Goal: Navigation & Orientation: Understand site structure

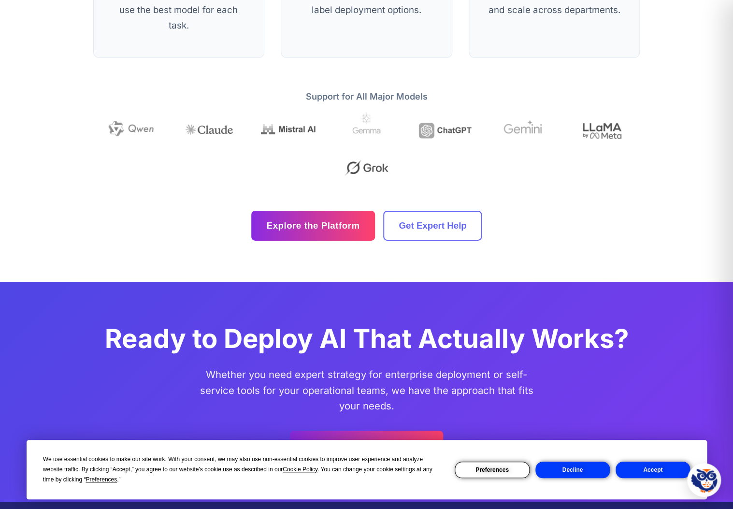
scroll to position [2789, 0]
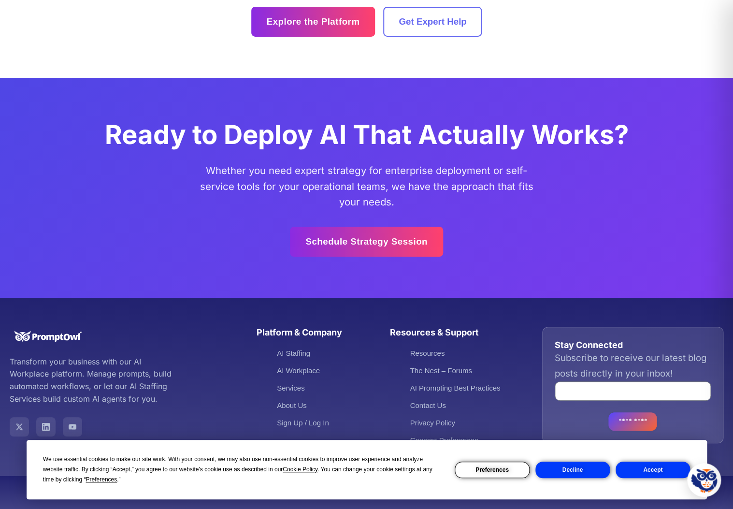
click at [653, 471] on button "Accept" at bounding box center [652, 469] width 74 height 16
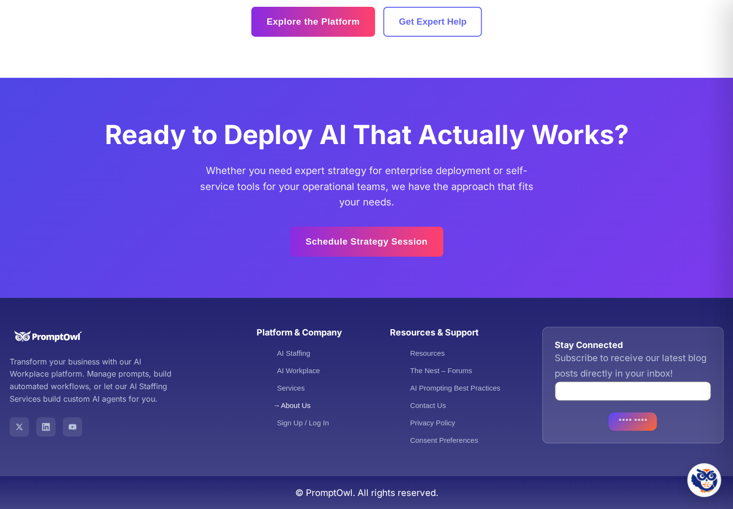
click at [289, 404] on link "About Us" at bounding box center [294, 405] width 34 height 8
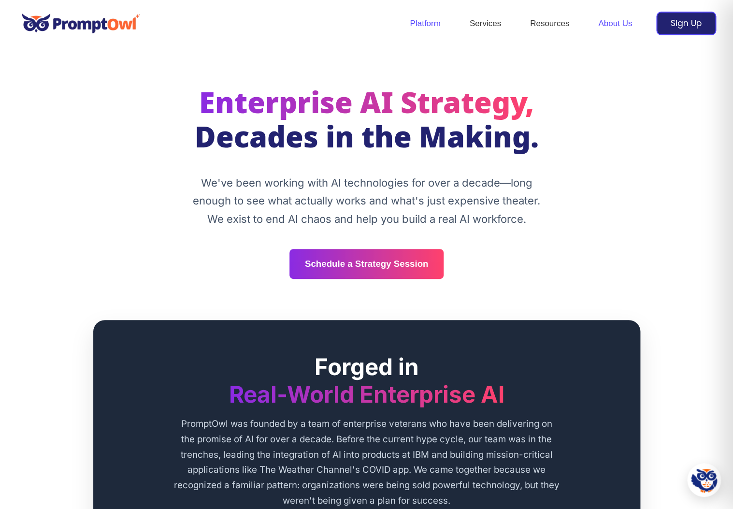
click at [425, 24] on link "Platform" at bounding box center [424, 24] width 59 height 34
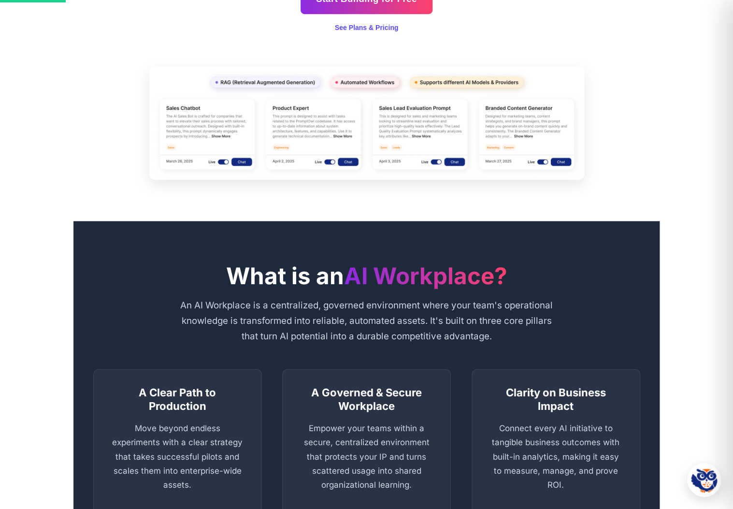
scroll to position [364, 0]
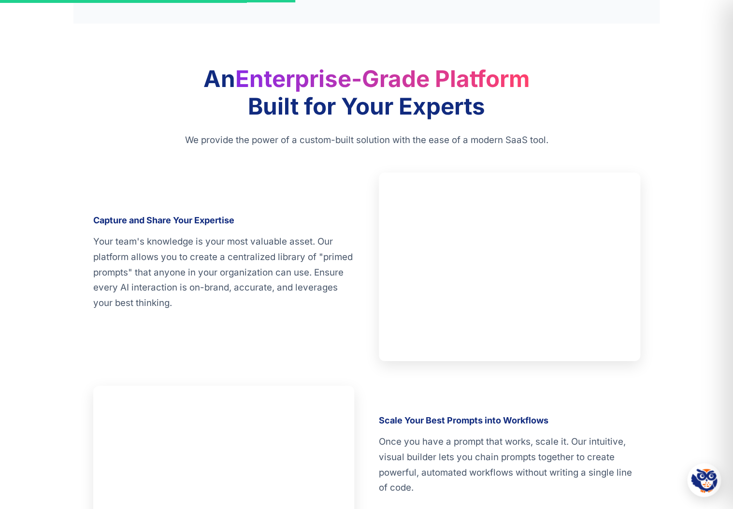
scroll to position [1231, 0]
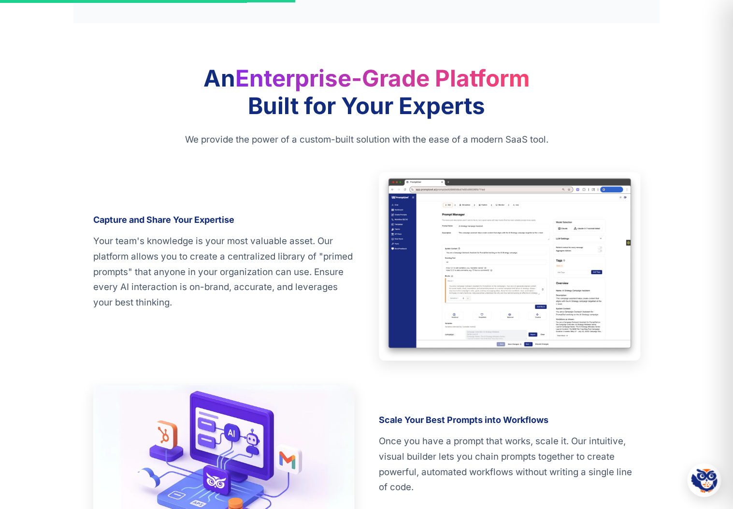
click at [541, 237] on img at bounding box center [509, 266] width 261 height 188
